Goal: Task Accomplishment & Management: Manage account settings

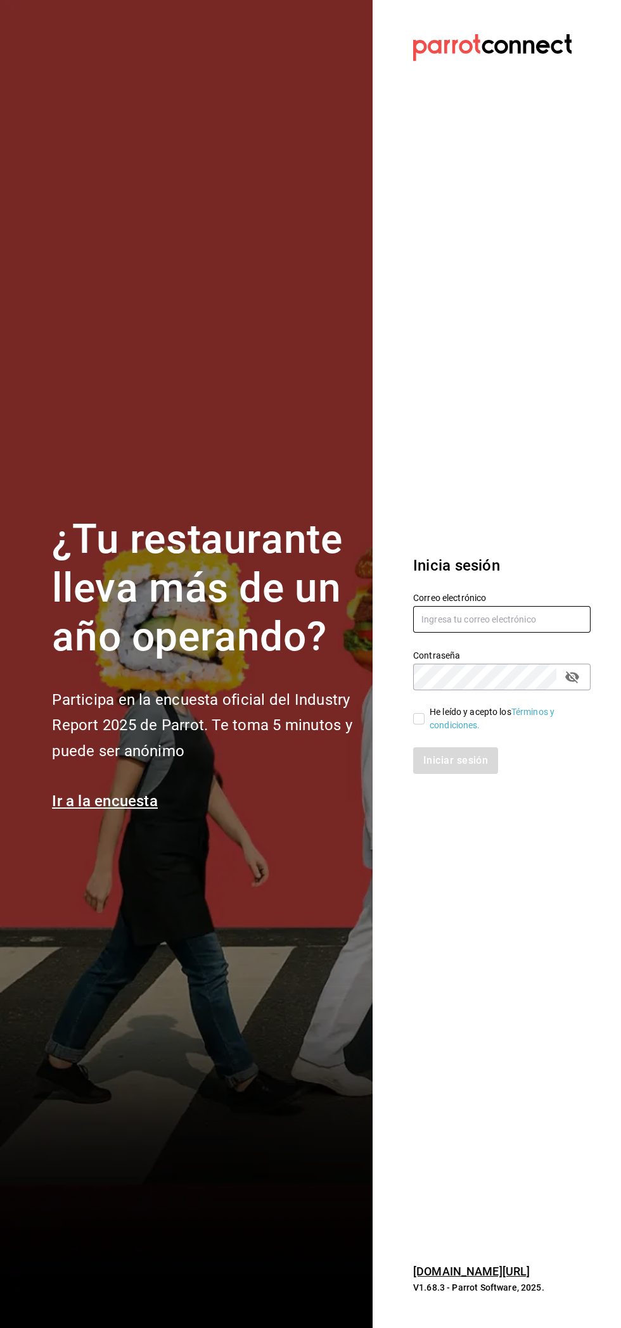
click at [509, 619] on input "text" at bounding box center [501, 619] width 177 height 27
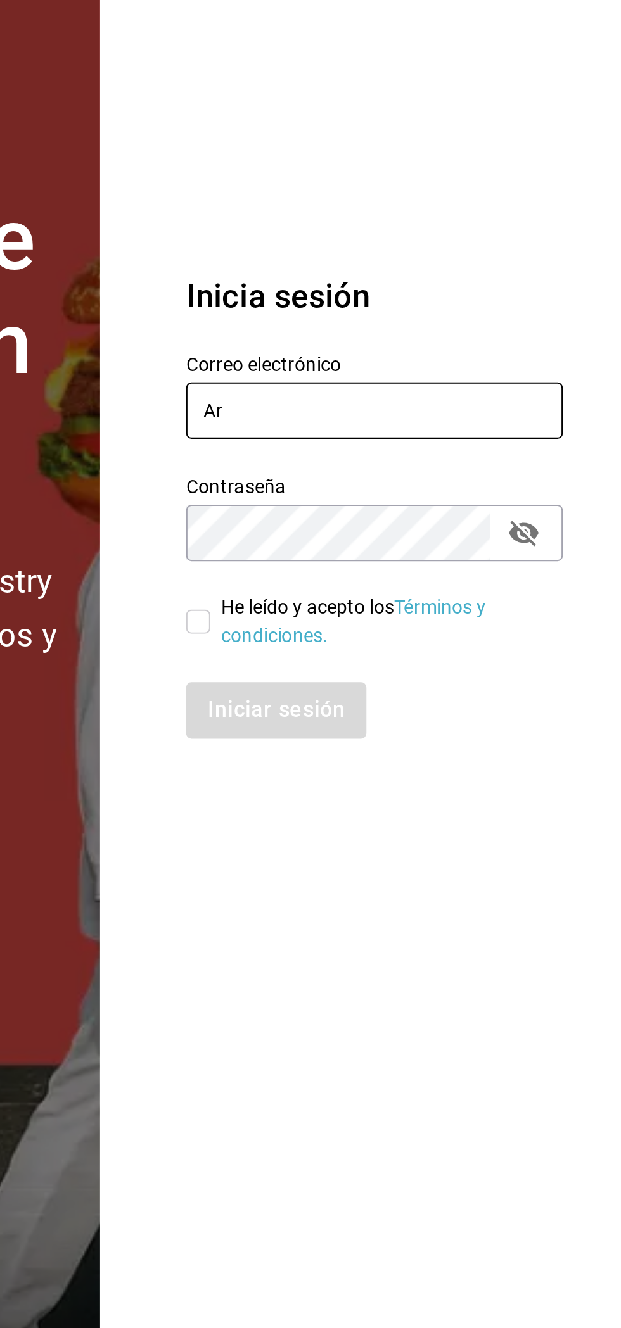
type input "A"
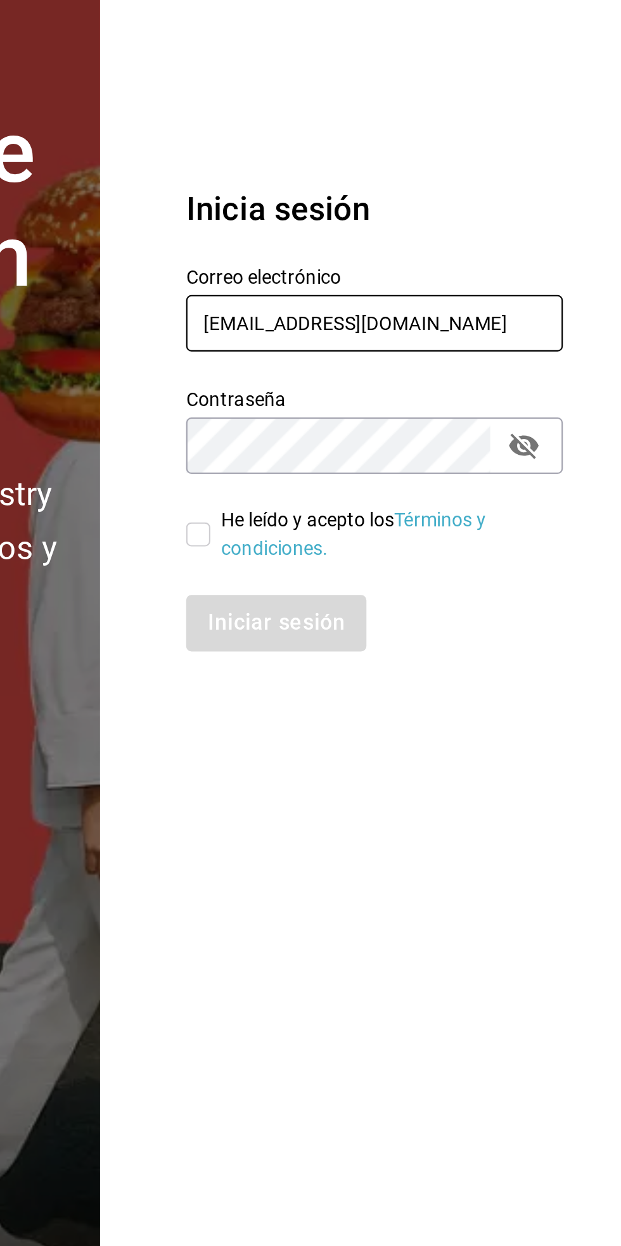
type input "[EMAIL_ADDRESS][DOMAIN_NAME]"
click at [500, 673] on div "He leído y acepto los Términos y condiciones." at bounding box center [504, 677] width 151 height 27
click at [424, 673] on input "He leído y acepto los Términos y condiciones." at bounding box center [418, 677] width 11 height 11
checkbox input "true"
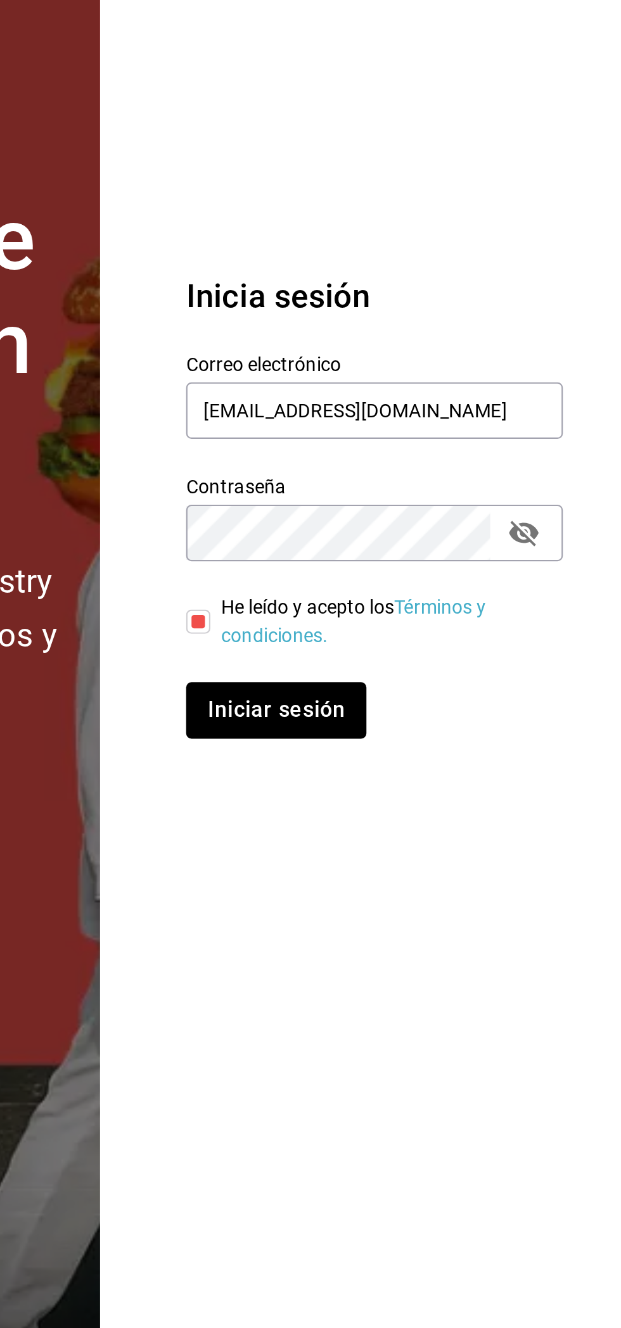
click at [344, 943] on section "¿Tu restaurante lleva más de un año operando? Participa en la encuesta oficial …" at bounding box center [186, 664] width 372 height 1328
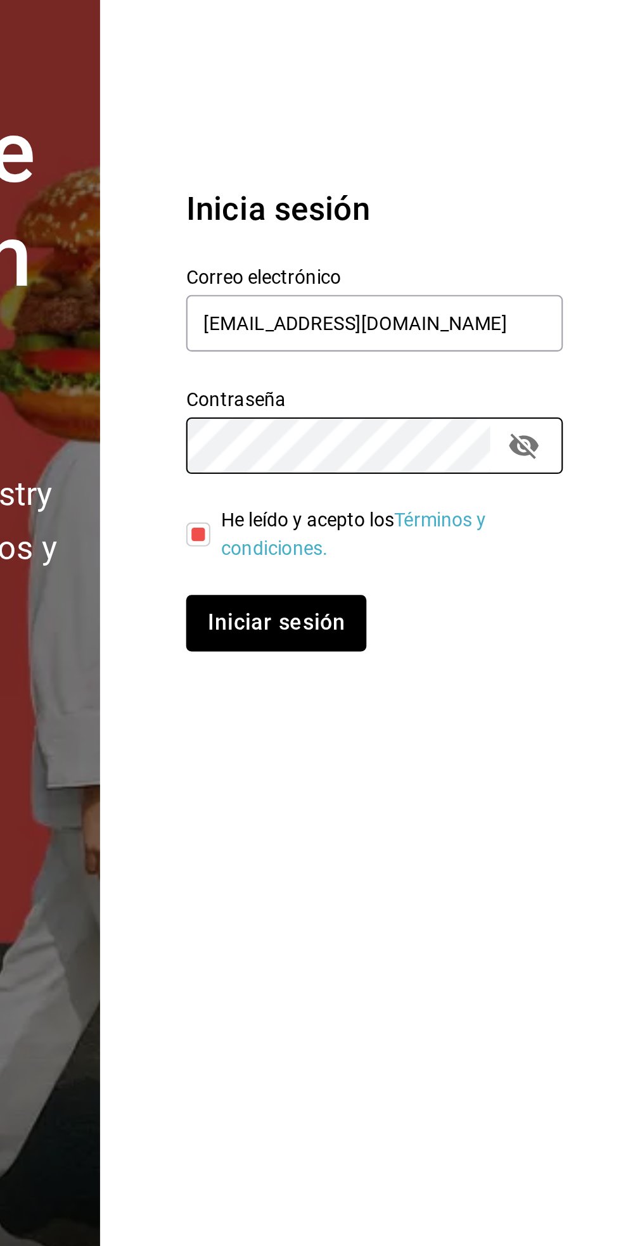
click at [581, 675] on div "He leído y acepto los Términos y condiciones." at bounding box center [501, 677] width 177 height 27
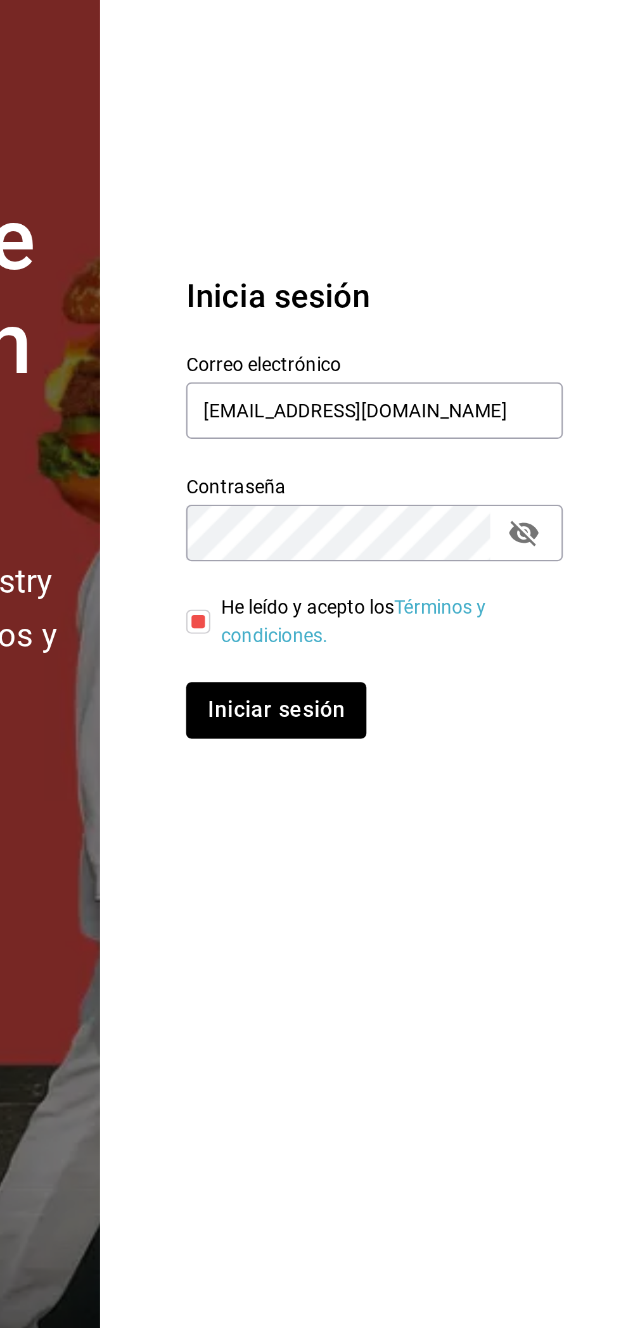
click at [572, 636] on div "Contraseña Contraseña" at bounding box center [494, 662] width 192 height 56
click at [577, 671] on icon "passwordField" at bounding box center [571, 676] width 15 height 15
click at [568, 678] on icon "passwordField" at bounding box center [572, 676] width 14 height 9
click at [579, 673] on icon "passwordField" at bounding box center [571, 676] width 15 height 15
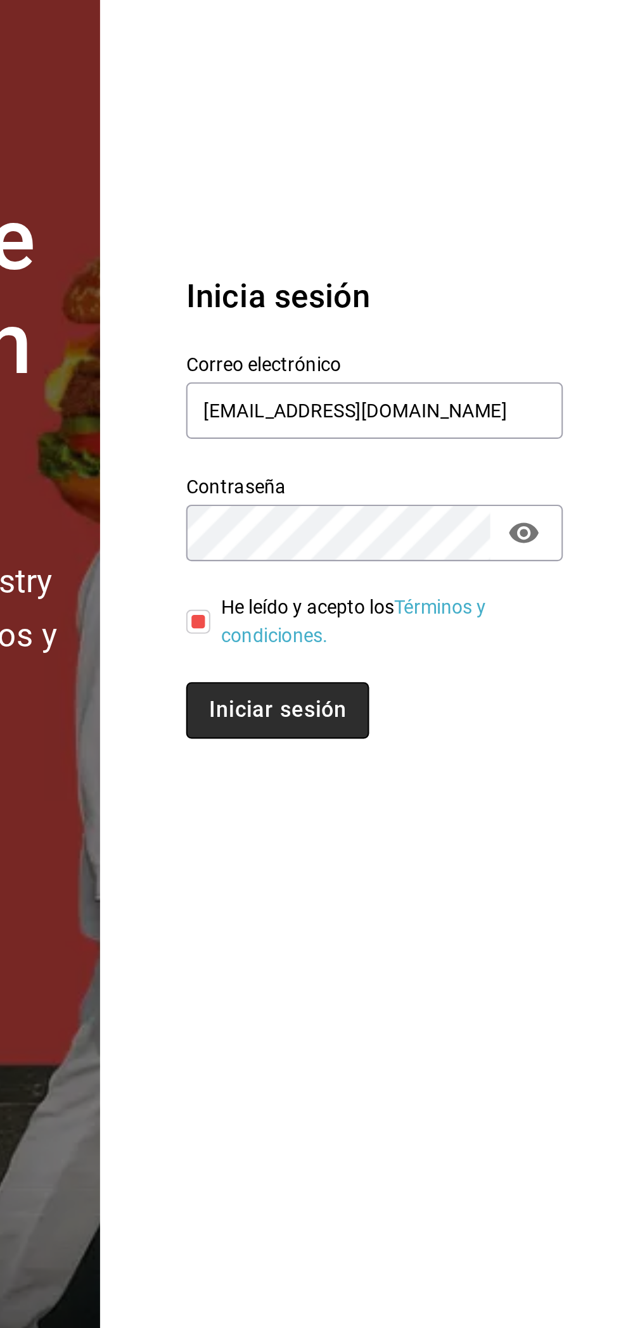
click at [489, 766] on button "Iniciar sesión" at bounding box center [456, 760] width 86 height 27
